Goal: Ask a question

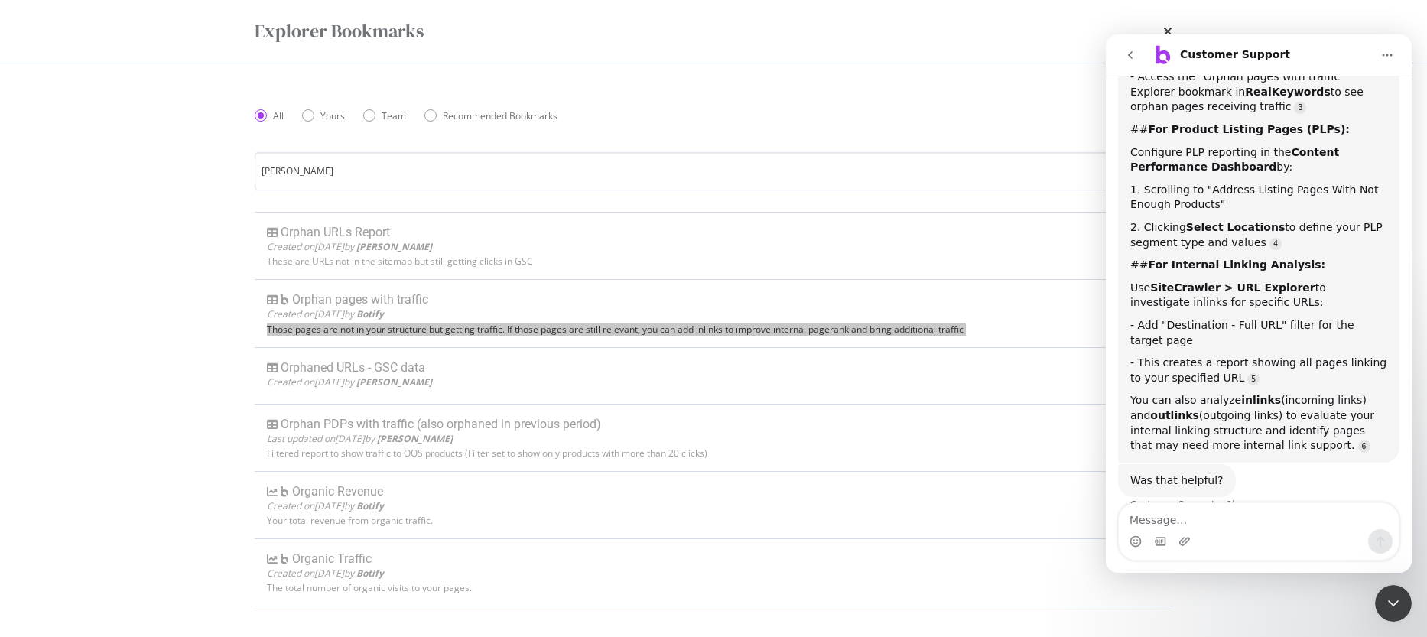
scroll to position [489, 0]
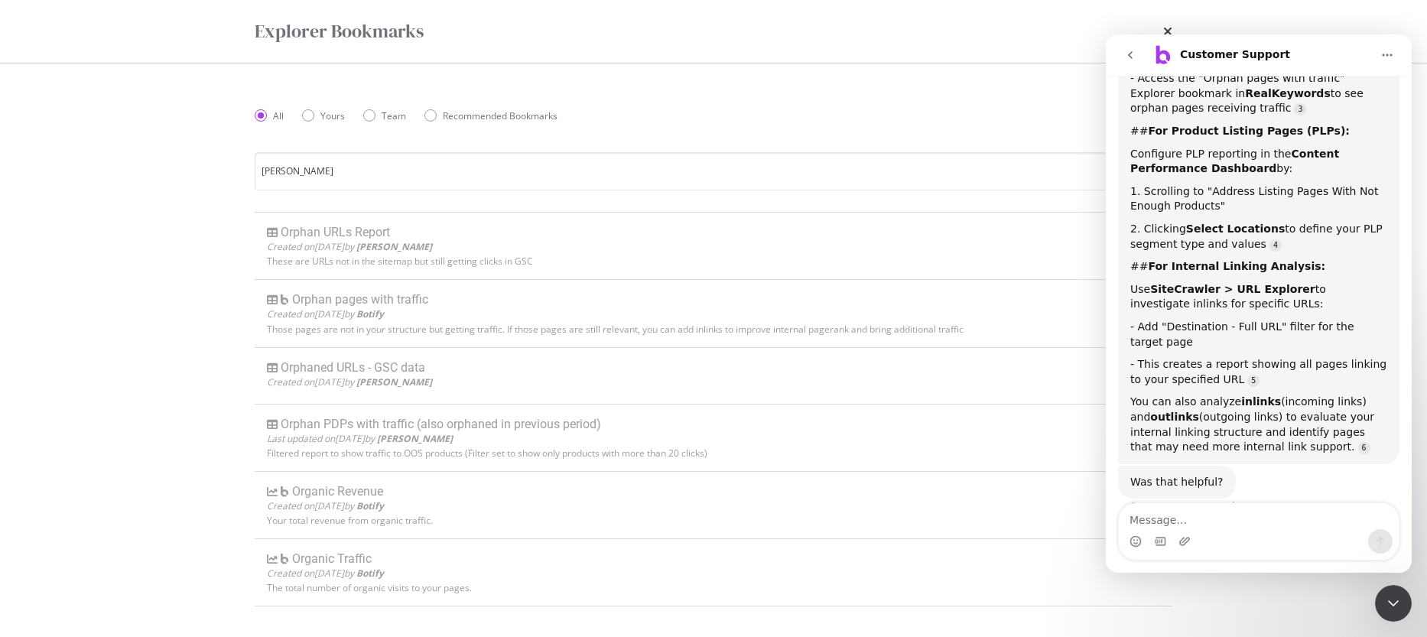
click at [122, 284] on div "Explorer Bookmarks All Yours Team Recommended Bookmarks All [PERSON_NAME] Orpha…" at bounding box center [713, 318] width 1427 height 637
click at [1396, 620] on div "Close Intercom Messenger" at bounding box center [1393, 603] width 37 height 37
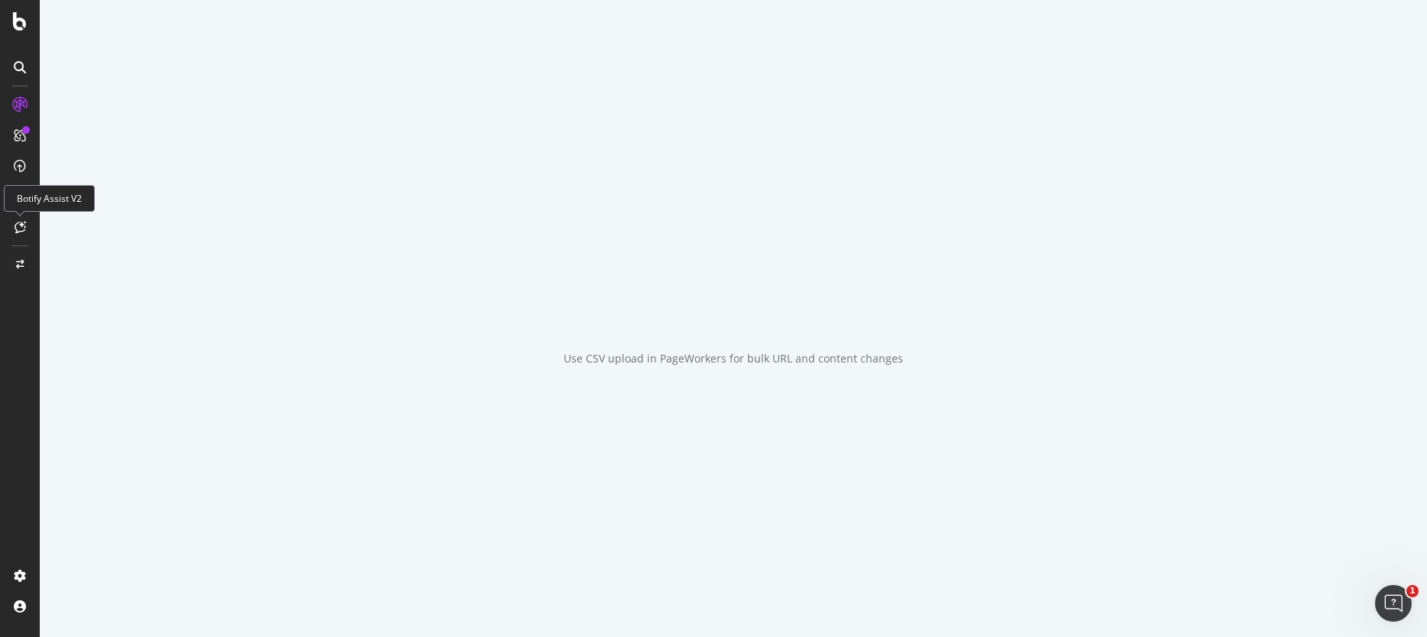
click at [18, 232] on icon at bounding box center [20, 227] width 11 height 12
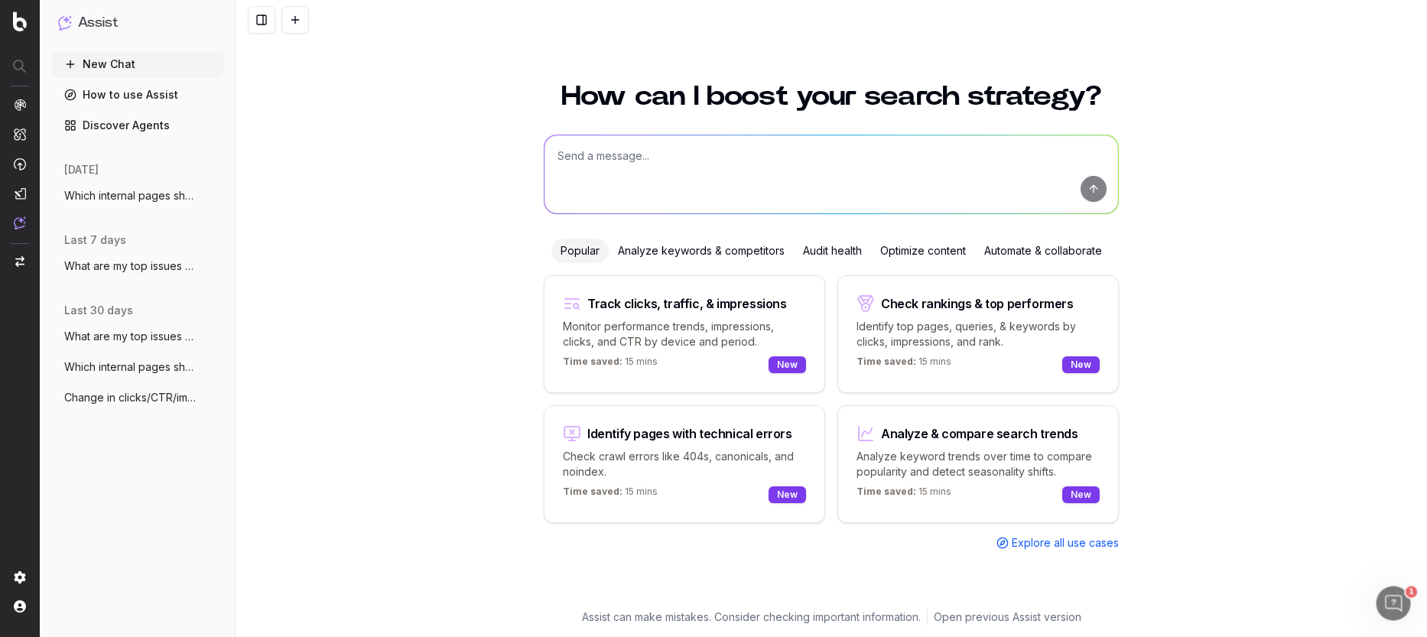
click at [1054, 544] on span "Explore all use cases" at bounding box center [1065, 542] width 107 height 15
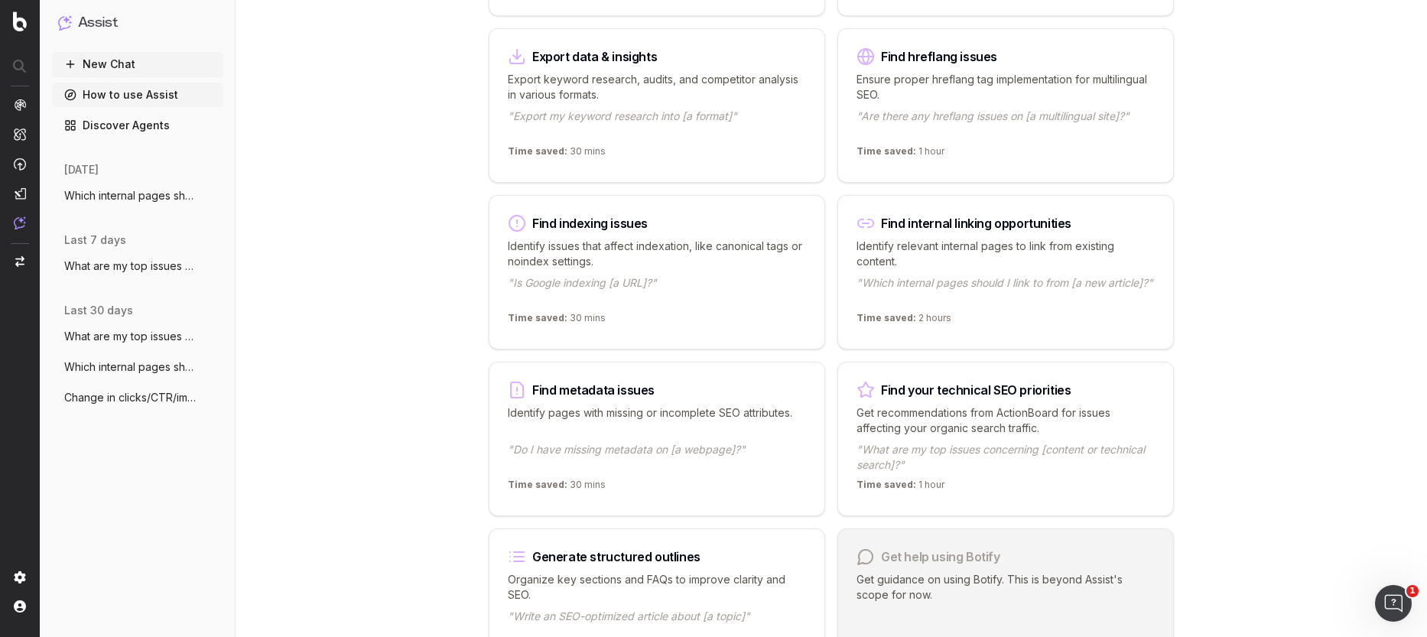
scroll to position [997, 0]
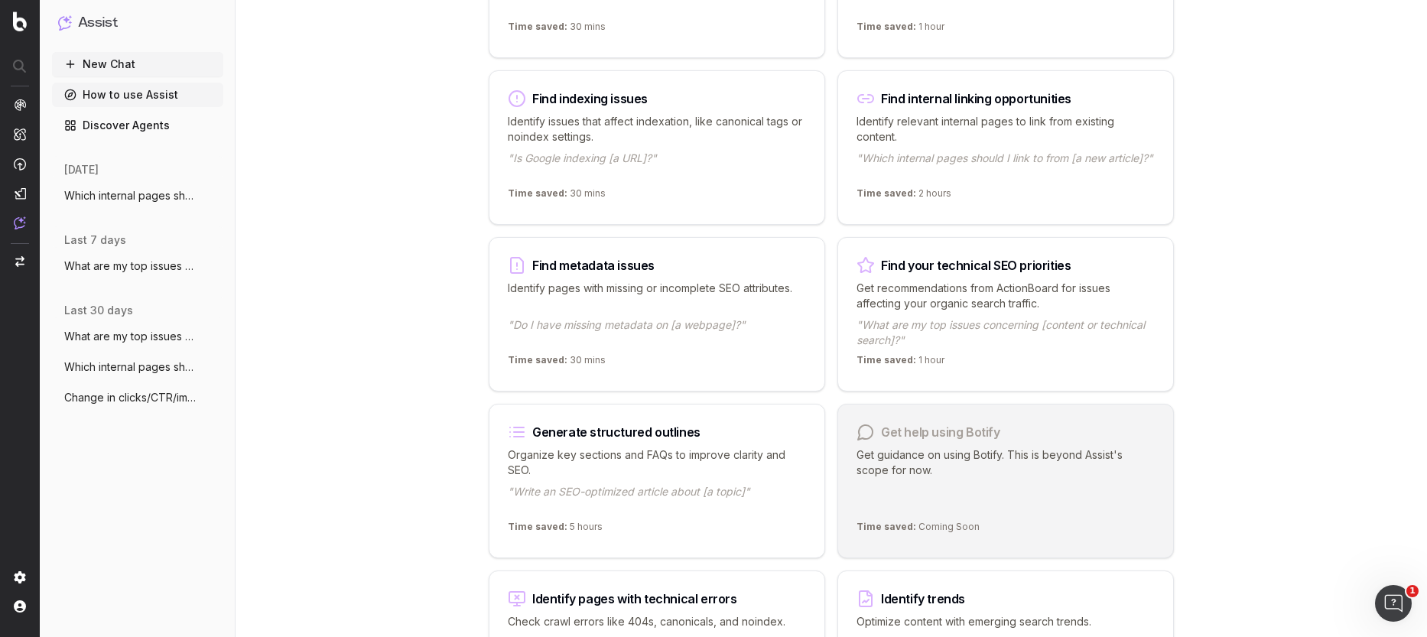
click at [1018, 318] on p ""What are my top issues concerning [content or technical search]?"" at bounding box center [1005, 332] width 298 height 31
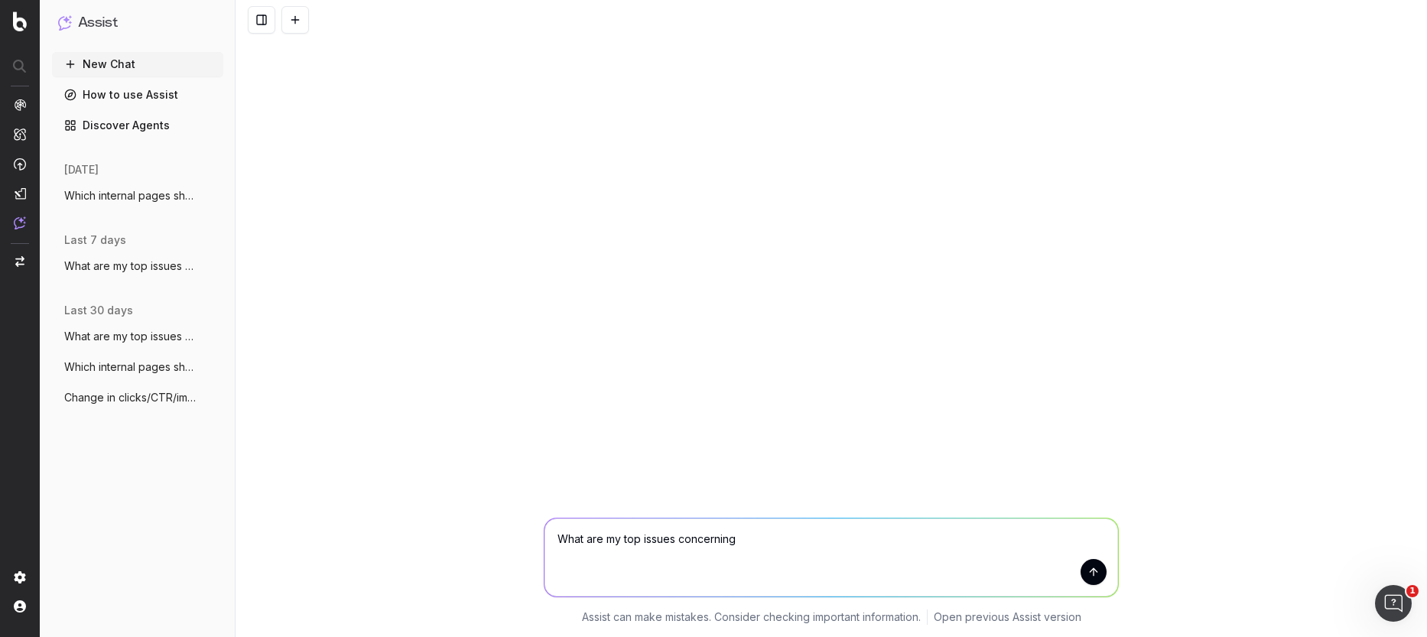
click at [1080, 581] on textarea "What are my top issues concerning" at bounding box center [830, 557] width 573 height 78
click at [1086, 580] on button "submit" at bounding box center [1093, 572] width 26 height 26
click at [687, 541] on textarea at bounding box center [830, 557] width 573 height 78
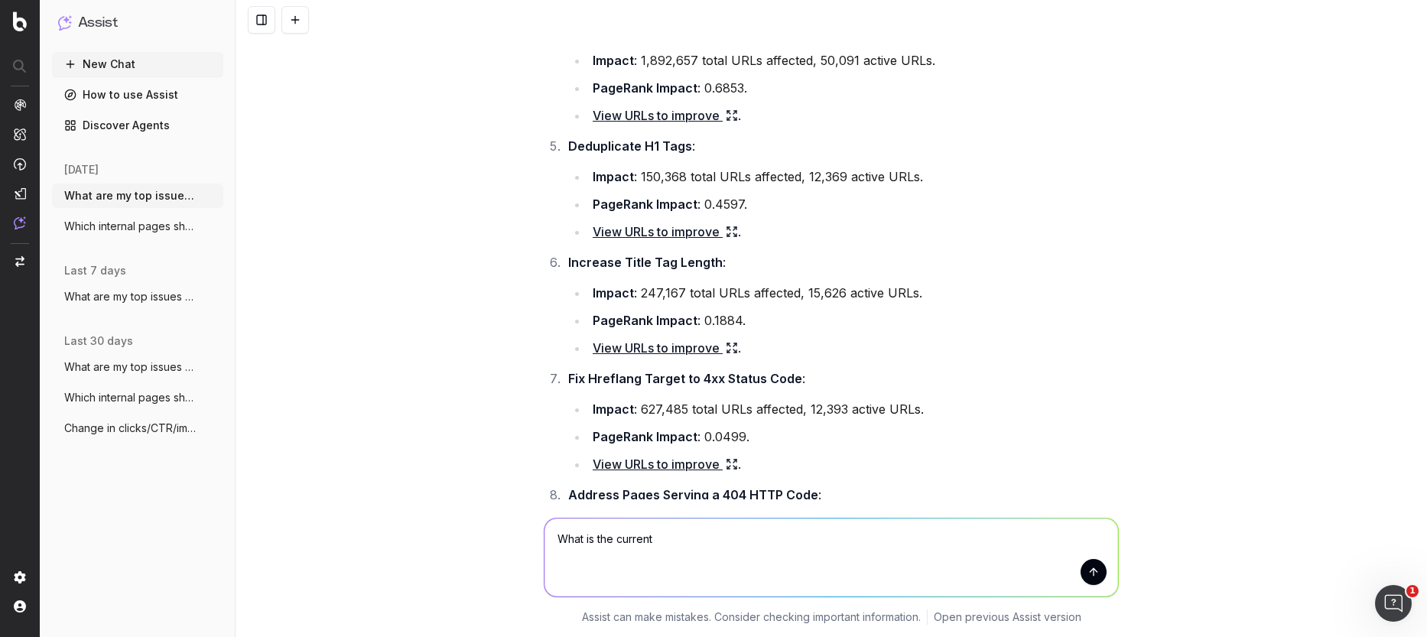
scroll to position [505, 0]
type textarea "What is the current"
click at [652, 230] on link "View URLs to improve" at bounding box center [665, 232] width 145 height 21
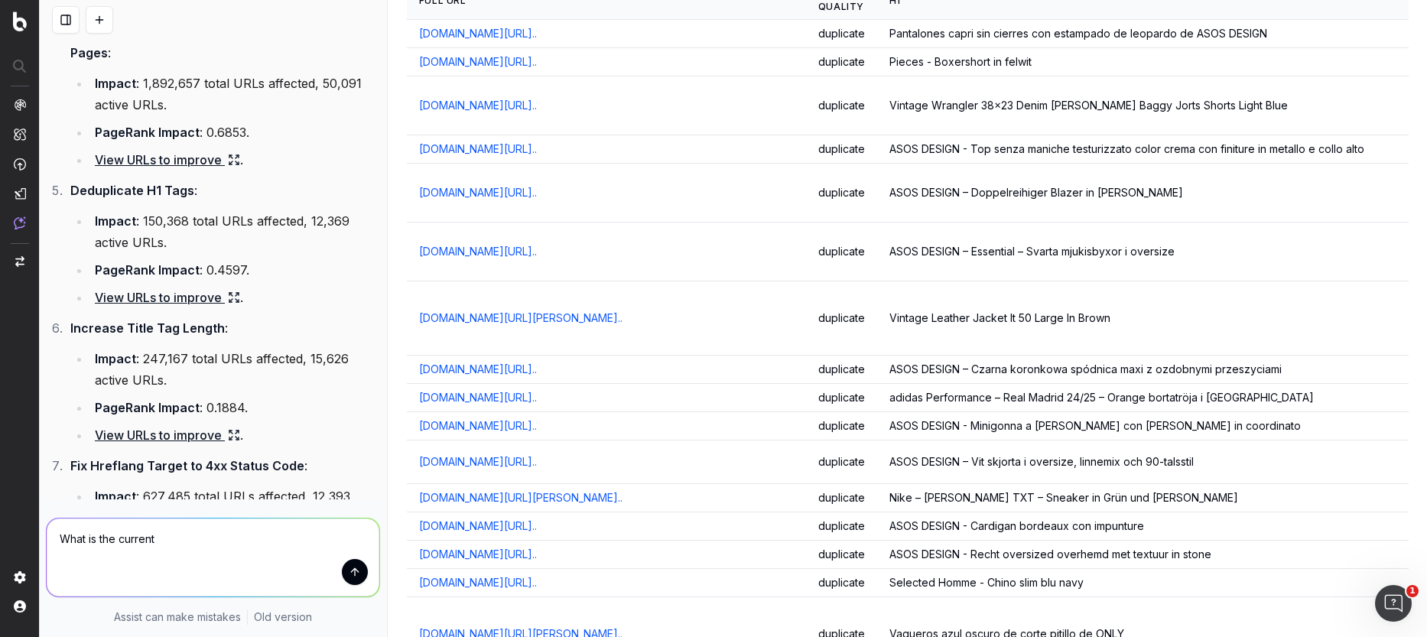
scroll to position [0, 0]
